Goal: Information Seeking & Learning: Compare options

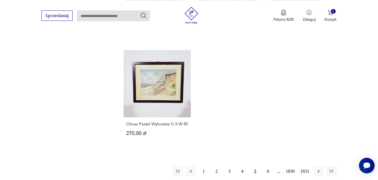
scroll to position [707, 0]
click at [319, 171] on icon "button" at bounding box center [319, 171] width 2 height 3
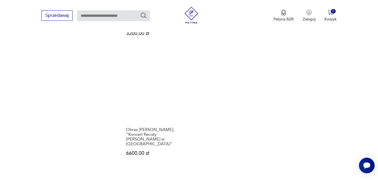
scroll to position [716, 0]
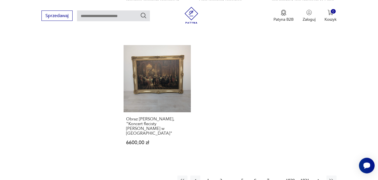
click at [320, 178] on icon "button" at bounding box center [319, 181] width 6 height 6
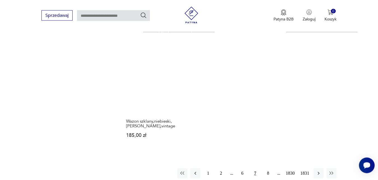
scroll to position [702, 0]
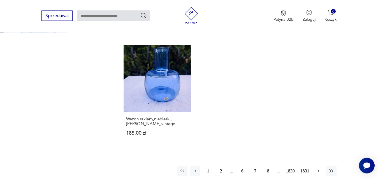
click at [319, 170] on icon "button" at bounding box center [319, 171] width 2 height 3
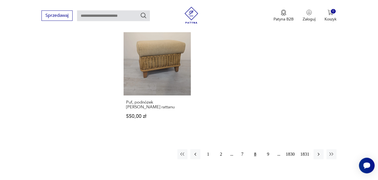
scroll to position [716, 0]
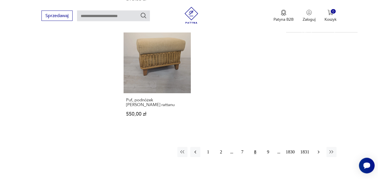
click at [318, 149] on icon "button" at bounding box center [319, 152] width 6 height 6
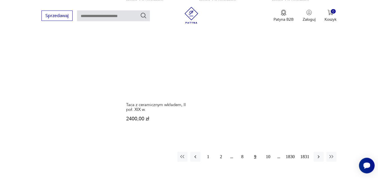
scroll to position [721, 0]
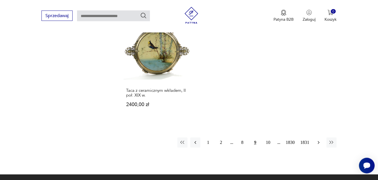
click at [320, 140] on icon "button" at bounding box center [319, 143] width 6 height 6
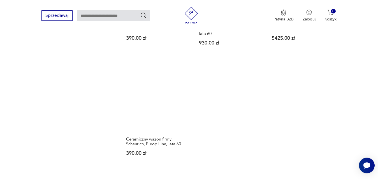
scroll to position [702, 0]
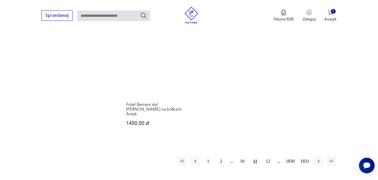
scroll to position [716, 0]
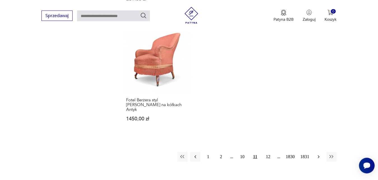
click at [319, 155] on icon "button" at bounding box center [319, 156] width 2 height 3
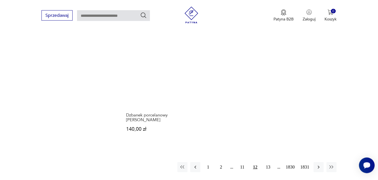
scroll to position [707, 0]
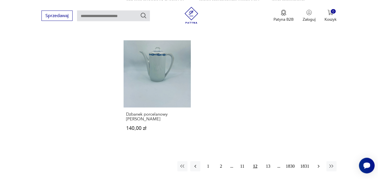
click at [319, 164] on icon "button" at bounding box center [319, 167] width 6 height 6
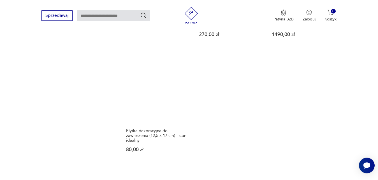
scroll to position [716, 0]
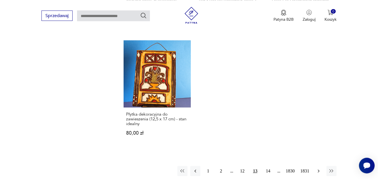
click at [317, 168] on icon "button" at bounding box center [319, 171] width 6 height 6
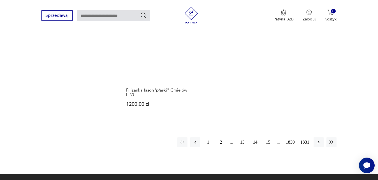
scroll to position [730, 0]
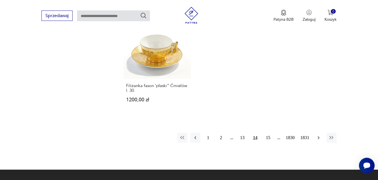
click at [318, 136] on icon "button" at bounding box center [319, 137] width 2 height 3
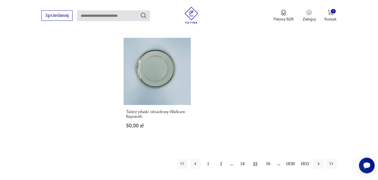
scroll to position [716, 0]
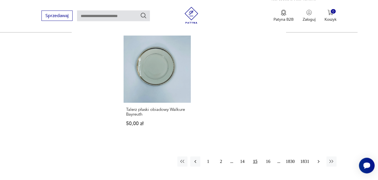
click at [319, 160] on icon "button" at bounding box center [319, 161] width 2 height 3
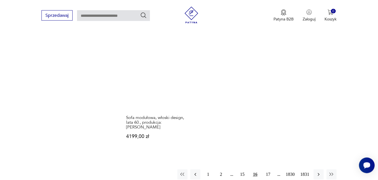
scroll to position [702, 0]
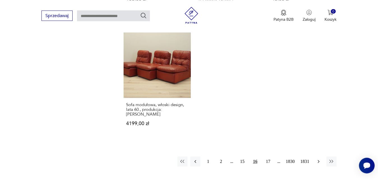
click at [318, 159] on icon "button" at bounding box center [319, 162] width 6 height 6
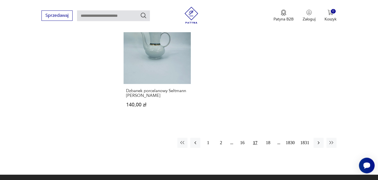
scroll to position [730, 0]
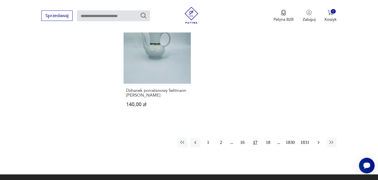
click at [318, 140] on icon "button" at bounding box center [319, 143] width 6 height 6
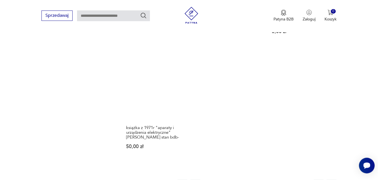
scroll to position [702, 0]
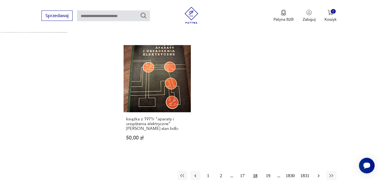
click at [320, 173] on icon "button" at bounding box center [319, 176] width 6 height 6
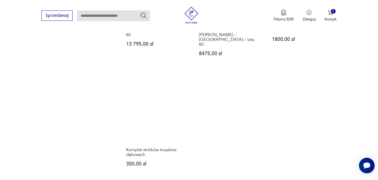
scroll to position [702, 0]
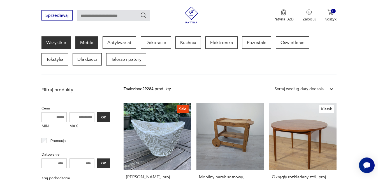
scroll to position [73, 0]
click at [91, 44] on p "Meble" at bounding box center [86, 42] width 23 height 12
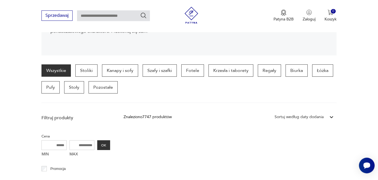
scroll to position [104, 0]
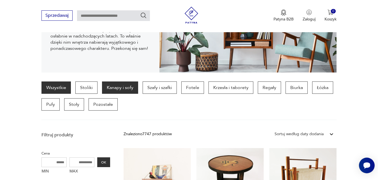
click at [124, 86] on p "Kanapy i sofy" at bounding box center [120, 88] width 36 height 12
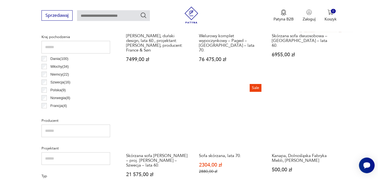
scroll to position [292, 0]
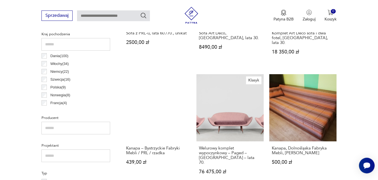
scroll to position [292, 0]
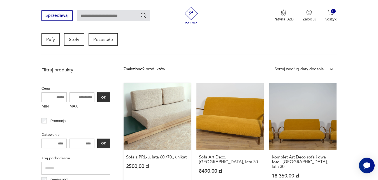
scroll to position [149, 0]
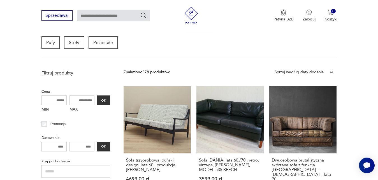
scroll to position [163, 0]
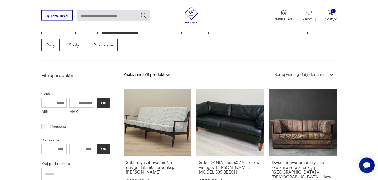
click at [331, 74] on icon at bounding box center [332, 75] width 6 height 6
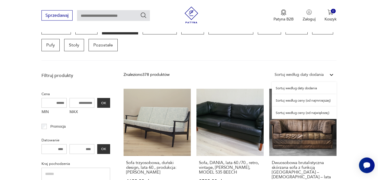
click at [319, 102] on div "Sortuj według ceny (od najmniejszej)" at bounding box center [304, 101] width 65 height 12
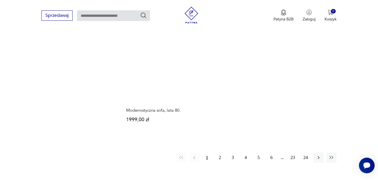
scroll to position [778, 0]
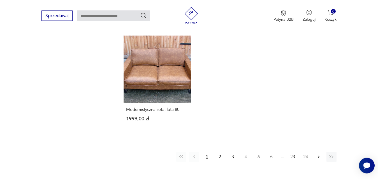
click at [318, 156] on icon "button" at bounding box center [319, 157] width 6 height 6
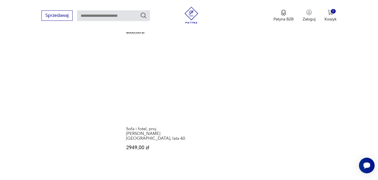
scroll to position [792, 0]
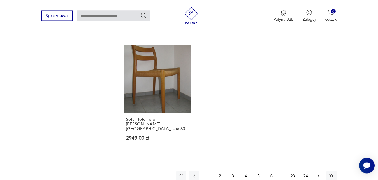
click at [319, 173] on icon "button" at bounding box center [319, 176] width 6 height 6
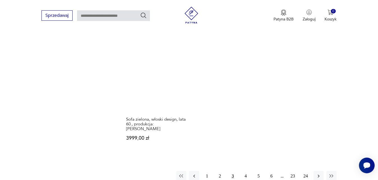
scroll to position [807, 0]
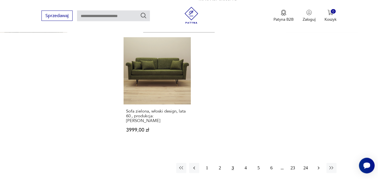
click at [319, 165] on icon "button" at bounding box center [319, 168] width 6 height 6
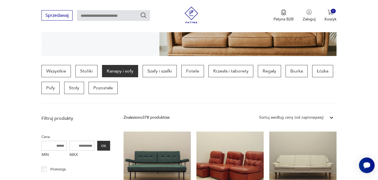
scroll to position [121, 0]
